Goal: Task Accomplishment & Management: Manage account settings

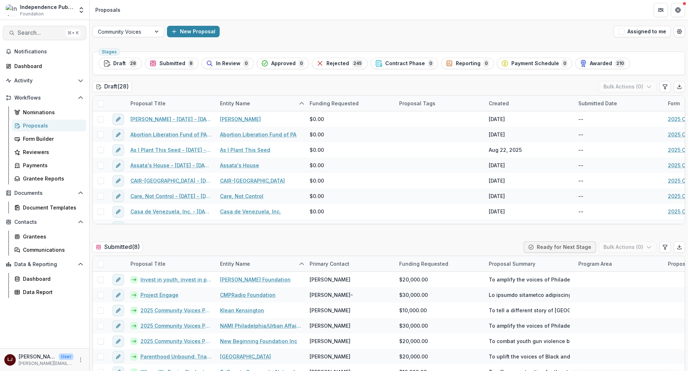
click at [42, 33] on span "Search..." at bounding box center [40, 32] width 45 height 7
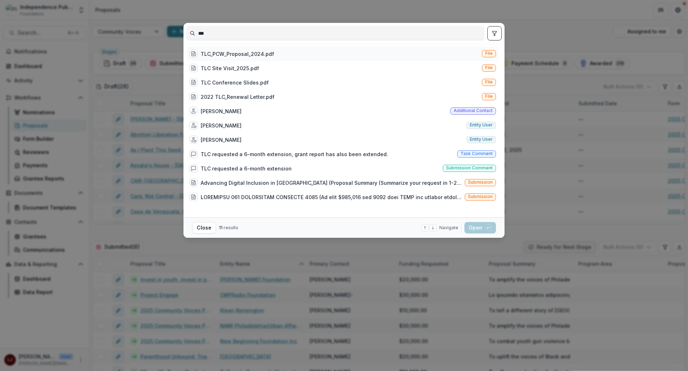
click at [303, 53] on div "TLC_PCW_Proposal_2024.pdf File" at bounding box center [342, 54] width 312 height 14
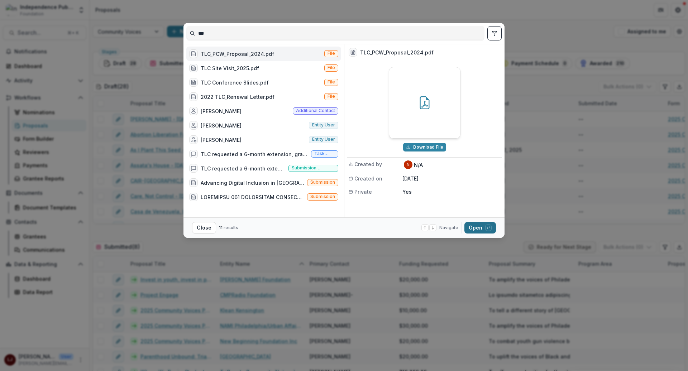
click at [476, 228] on button "Open with enter key" at bounding box center [480, 227] width 32 height 11
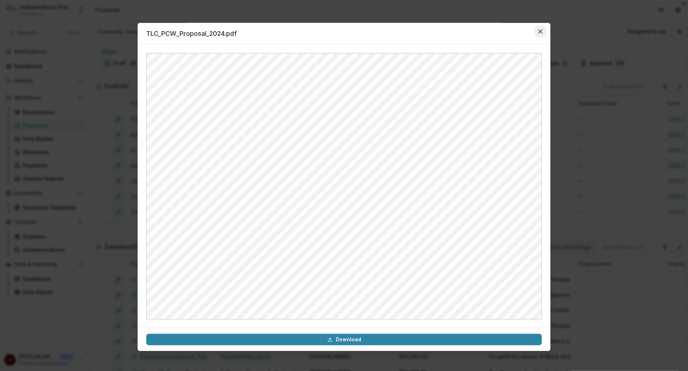
click at [541, 35] on button "Close" at bounding box center [539, 31] width 11 height 11
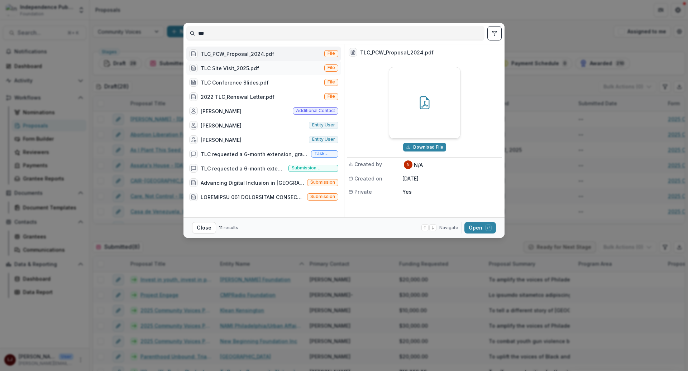
click at [244, 67] on div "TLC Site Visit_2025.pdf" at bounding box center [230, 68] width 58 height 8
click at [260, 100] on div "2022 TLC_Renewal Letter.pdf" at bounding box center [238, 97] width 74 height 8
click at [430, 115] on div at bounding box center [424, 102] width 71 height 71
click at [482, 232] on button "Open with enter key" at bounding box center [480, 227] width 32 height 11
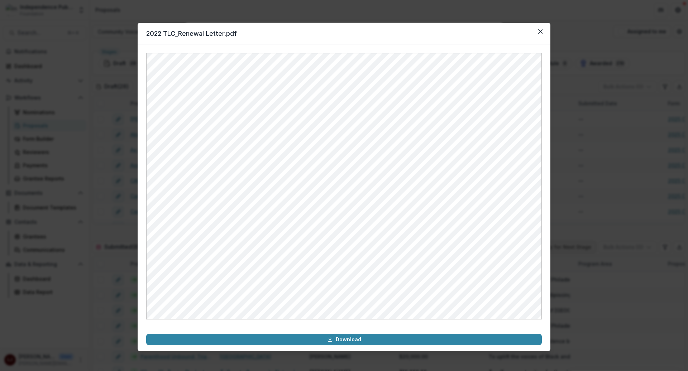
click at [203, 24] on header "2022 TLC_Renewal Letter.pdf" at bounding box center [344, 33] width 413 height 21
click at [198, 32] on header "2022 TLC_Renewal Letter.pdf" at bounding box center [344, 33] width 413 height 21
click at [592, 172] on div "2022 TLC_Renewal Letter.pdf Download" at bounding box center [344, 185] width 688 height 371
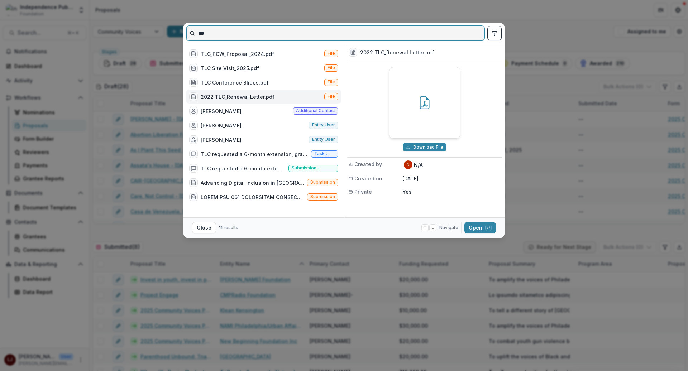
click at [218, 37] on input "***" at bounding box center [335, 33] width 297 height 11
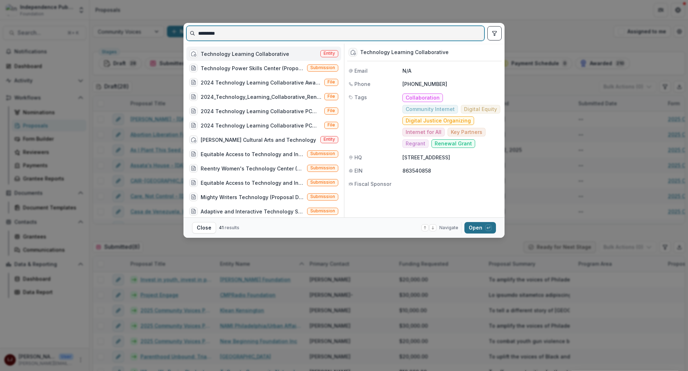
type input "*********"
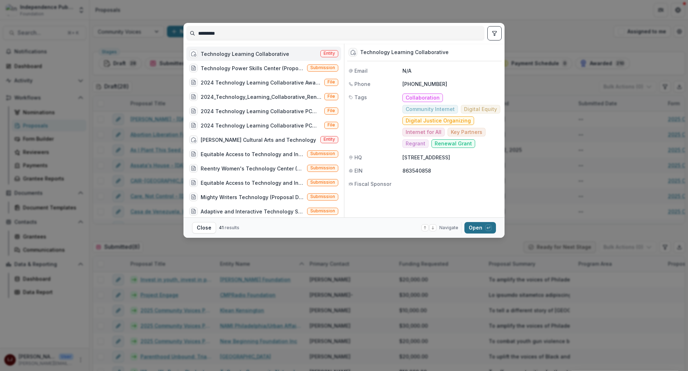
click at [466, 228] on button "Open with enter key" at bounding box center [480, 227] width 32 height 11
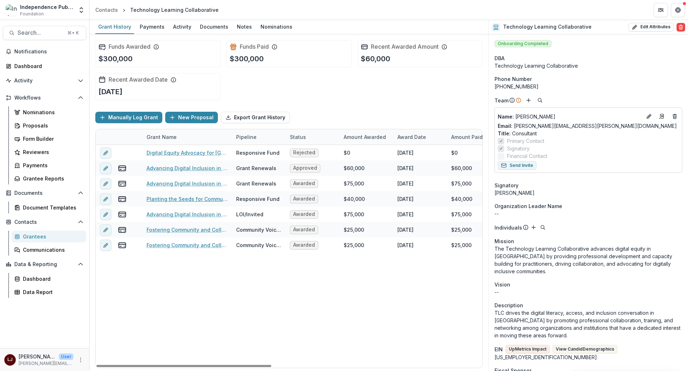
click at [173, 197] on link "Planting the Seeds for Community-Led Internet Solutions in [GEOGRAPHIC_DATA]" at bounding box center [186, 199] width 81 height 8
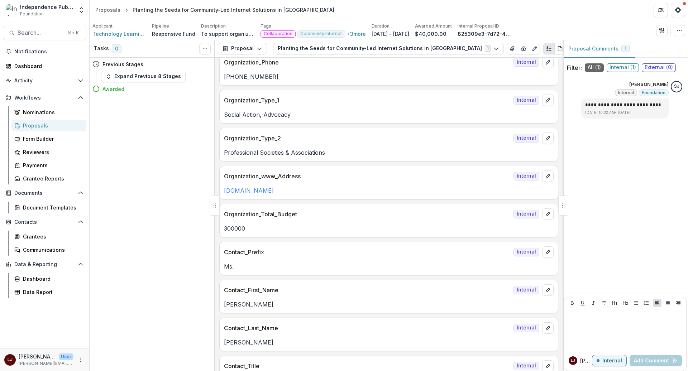
scroll to position [262, 0]
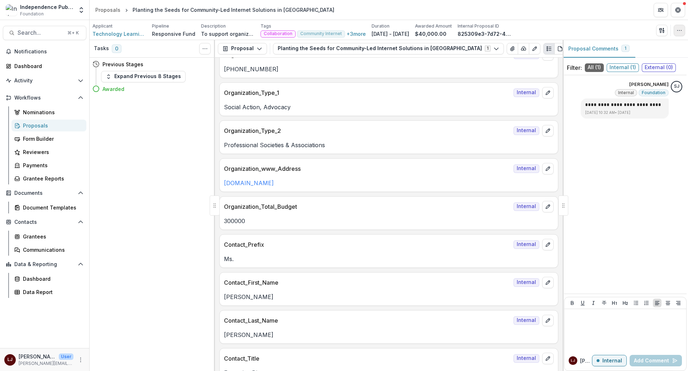
click at [678, 35] on button "button" at bounding box center [678, 30] width 11 height 11
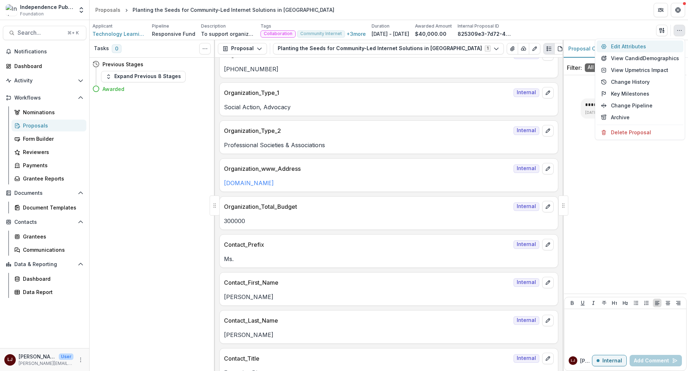
click at [644, 48] on button "Edit Attributes" at bounding box center [639, 46] width 87 height 12
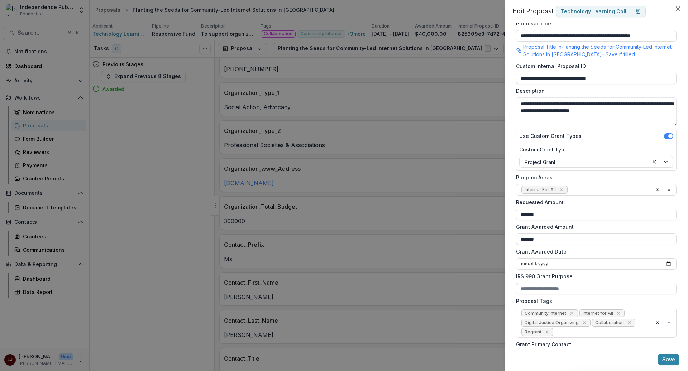
scroll to position [135, 0]
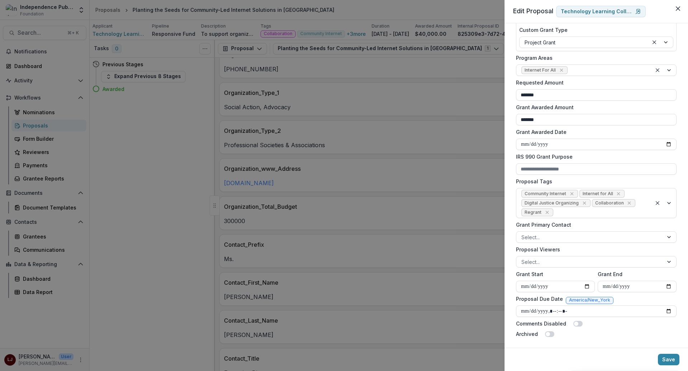
click at [328, 258] on div "**********" at bounding box center [344, 185] width 688 height 371
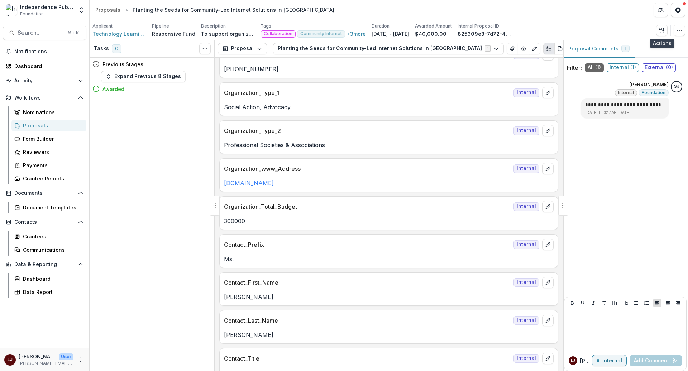
scroll to position [0, 0]
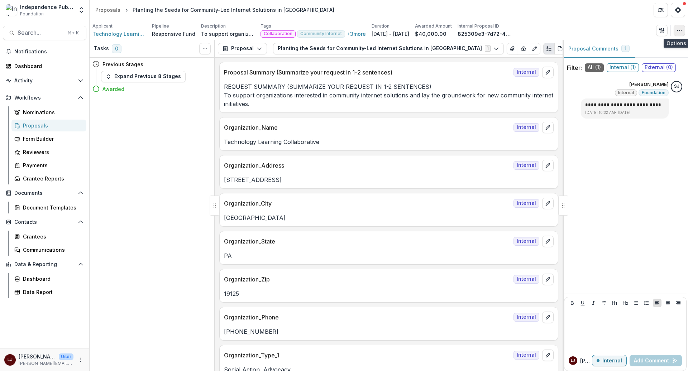
click at [678, 28] on icon "button" at bounding box center [679, 31] width 6 height 6
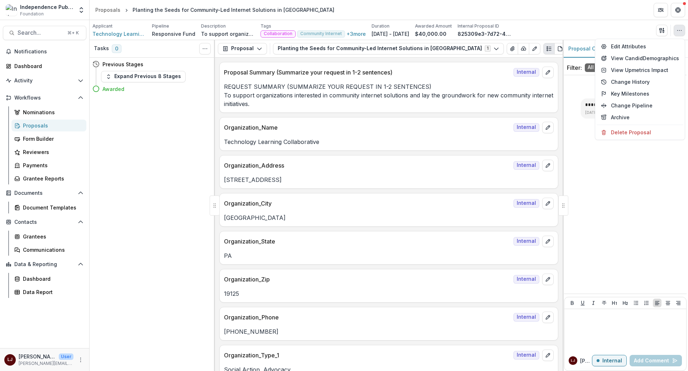
click at [678, 28] on icon "button" at bounding box center [679, 31] width 6 height 6
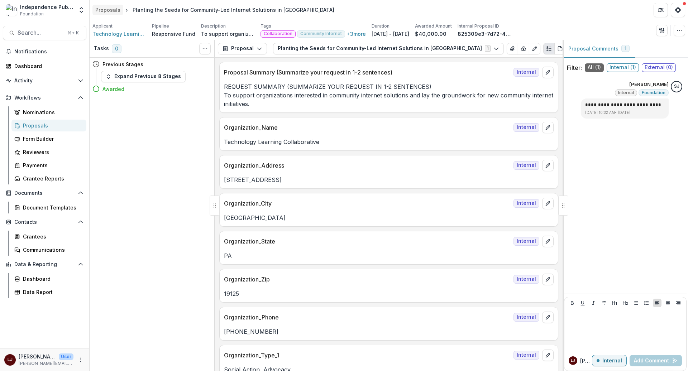
click at [105, 8] on div "Proposals" at bounding box center [107, 10] width 25 height 8
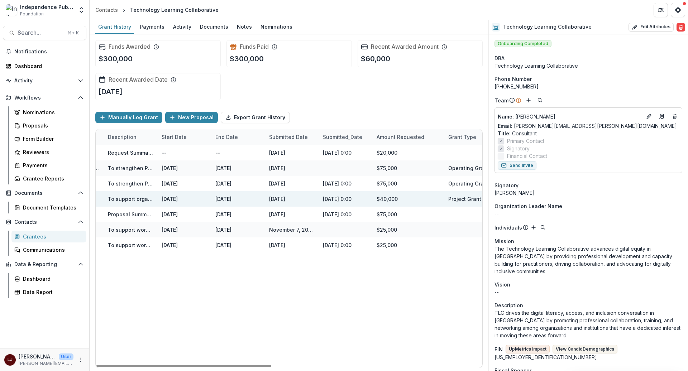
scroll to position [0, 466]
